Goal: Task Accomplishment & Management: Complete application form

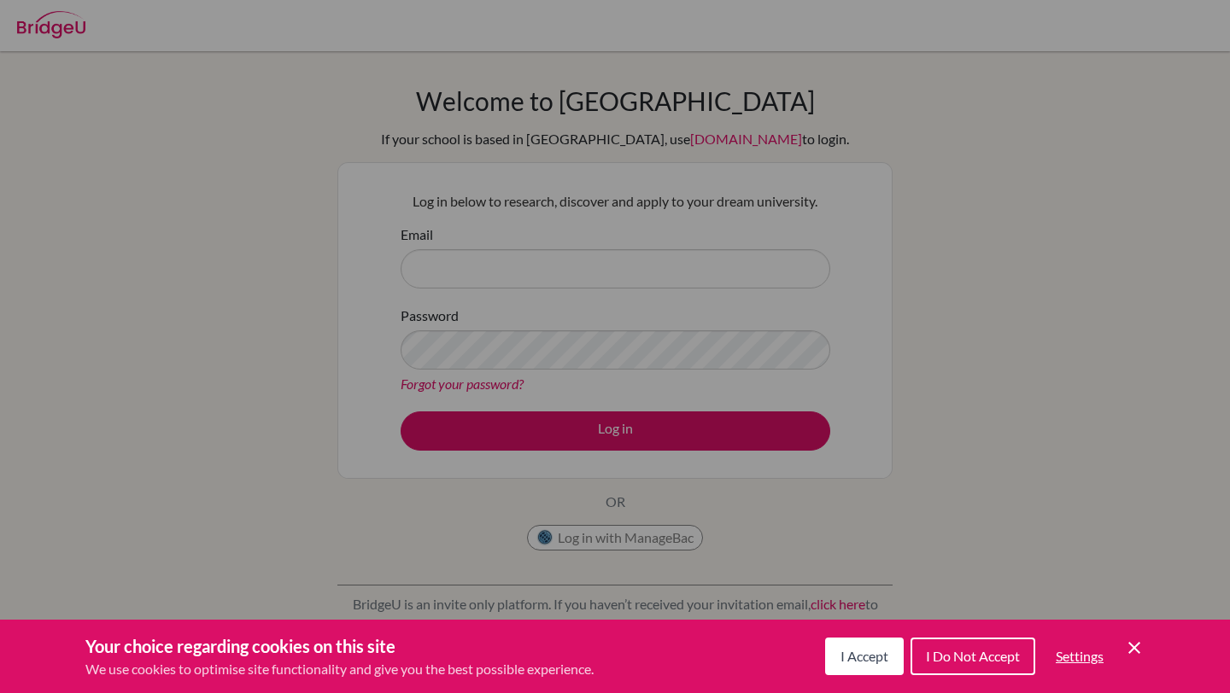
click at [858, 660] on span "I Accept" at bounding box center [864, 656] width 48 height 16
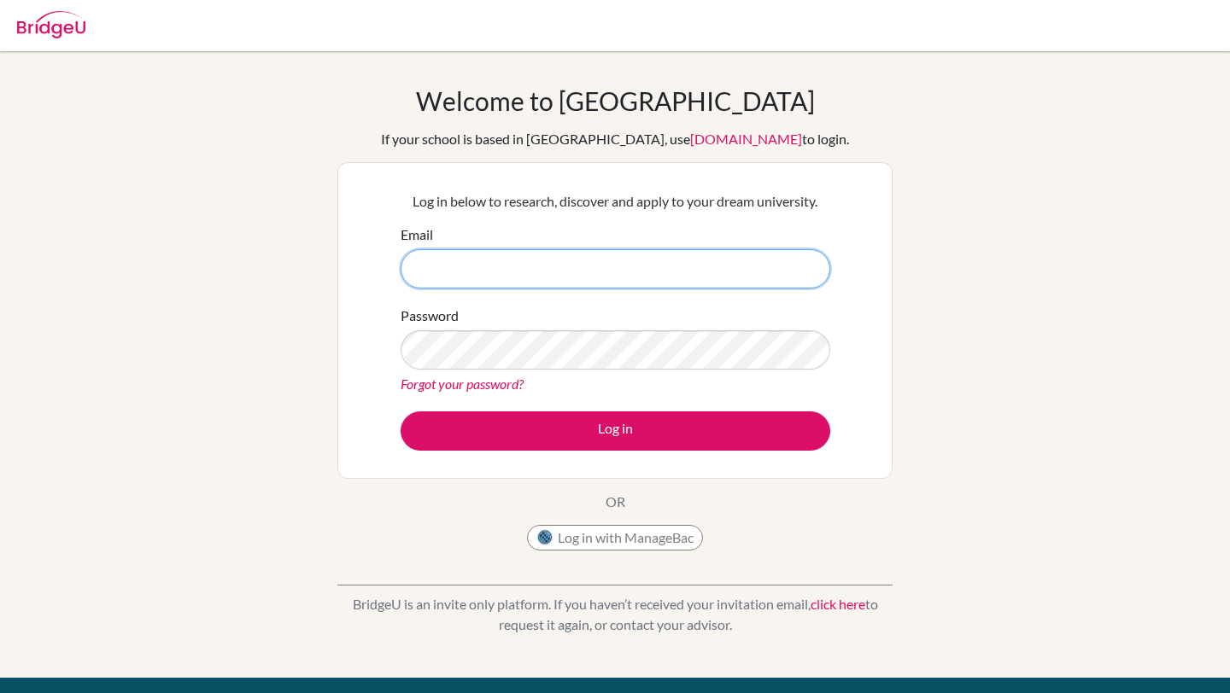
click at [448, 275] on input "Email" at bounding box center [615, 268] width 430 height 39
type input "dia21003"
click at [562, 545] on button "Log in with ManageBac" at bounding box center [615, 538] width 176 height 26
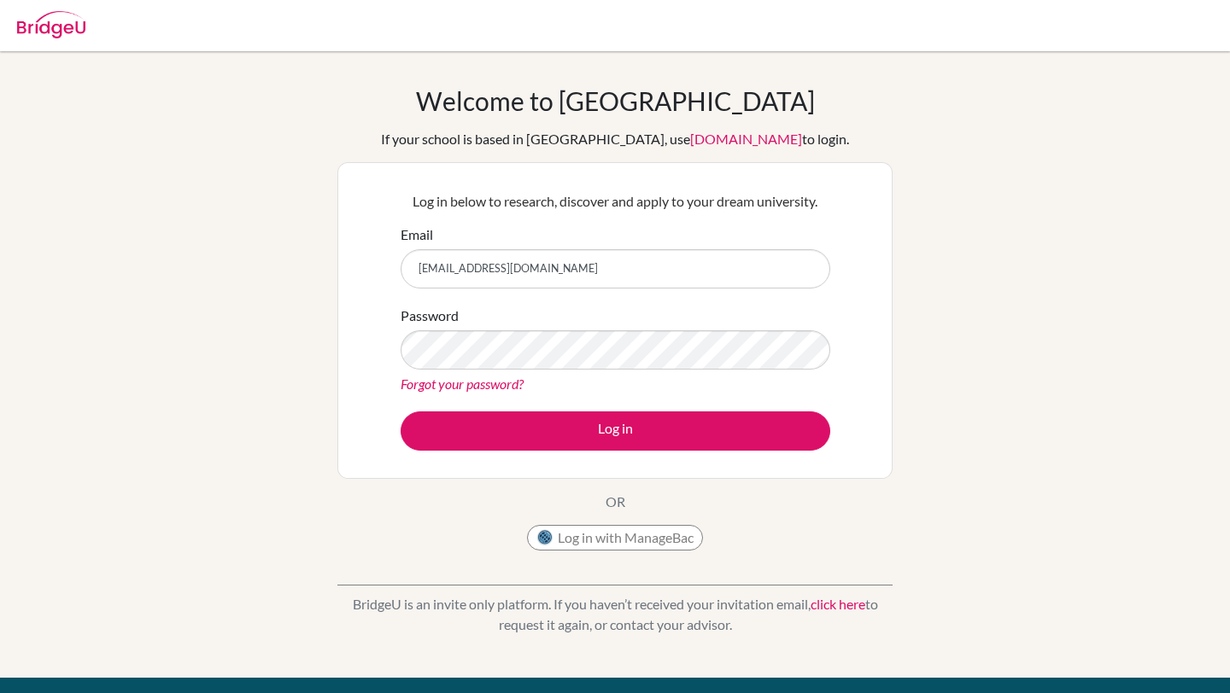
type input "[EMAIL_ADDRESS][DOMAIN_NAME]"
click at [400, 412] on button "Log in" at bounding box center [615, 431] width 430 height 39
